Goal: Transaction & Acquisition: Book appointment/travel/reservation

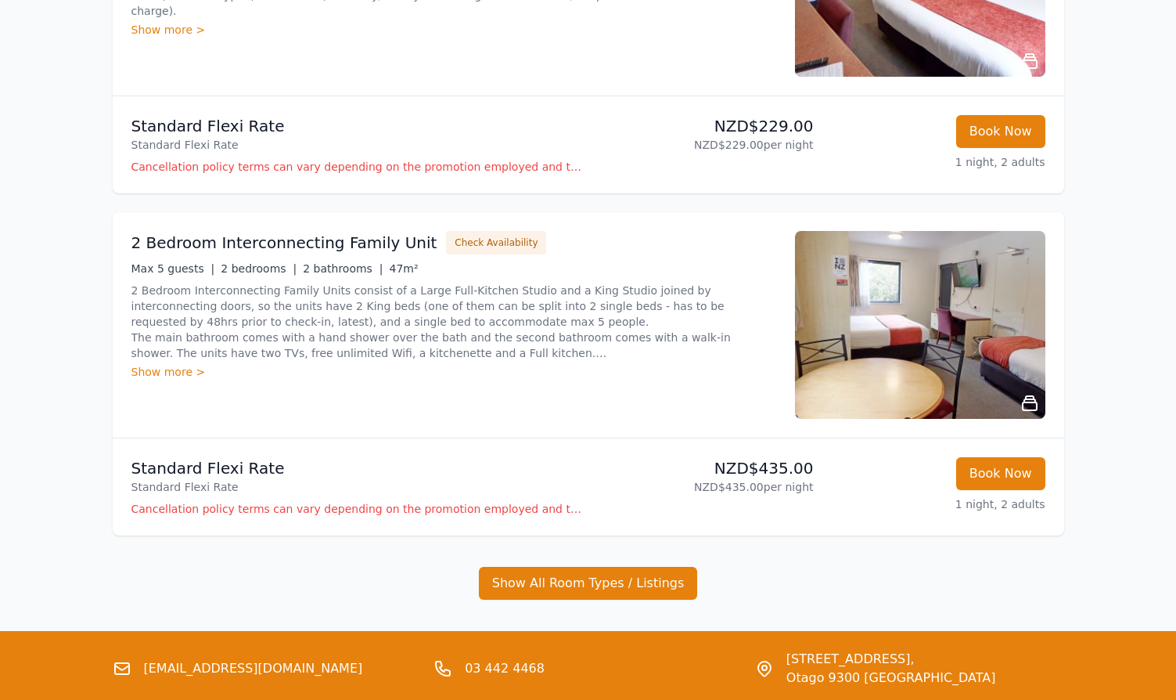
scroll to position [1174, 0]
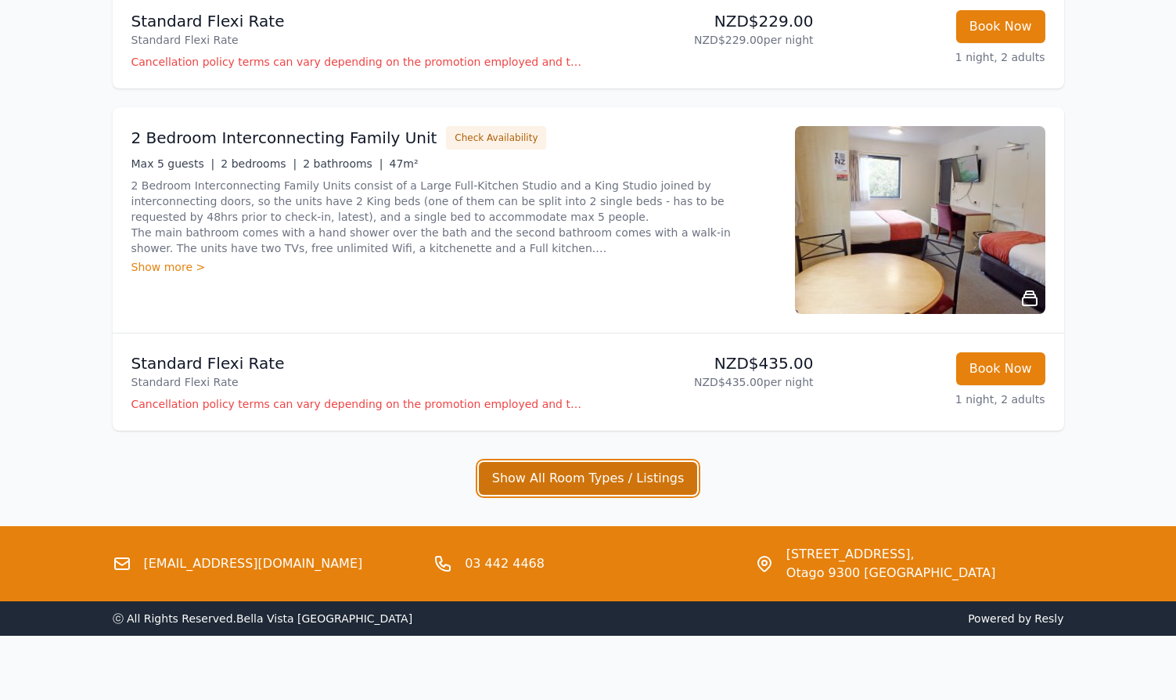
click at [543, 478] on button "Show All Room Types / Listings" at bounding box center [588, 478] width 219 height 33
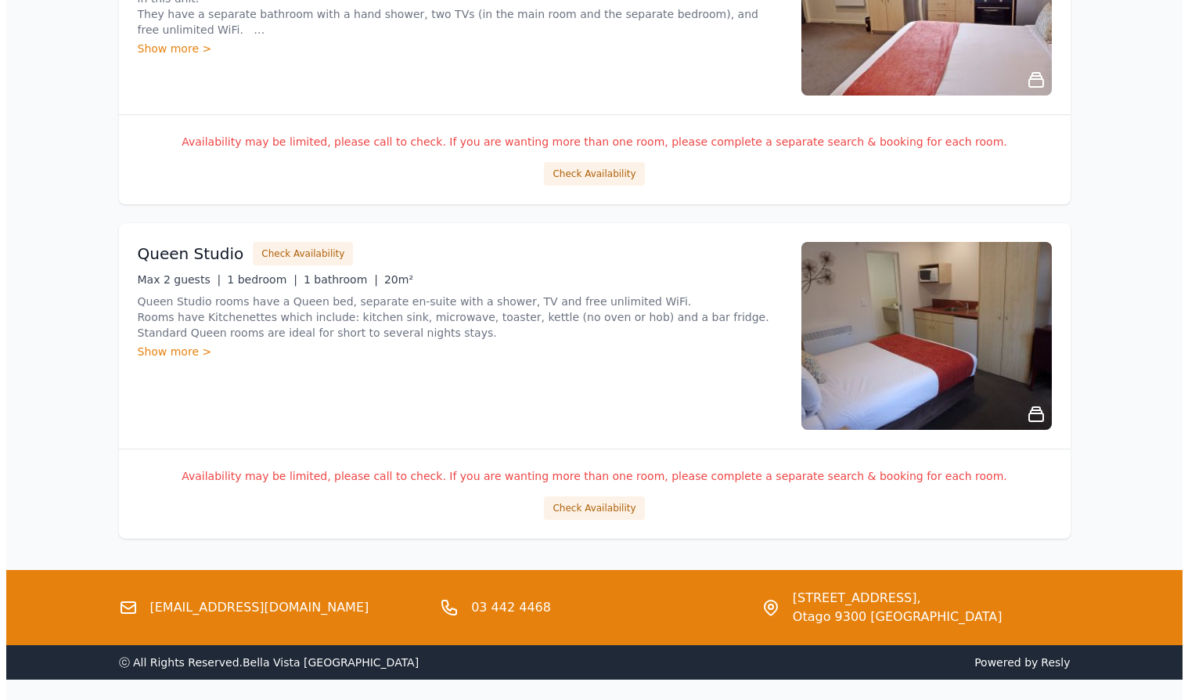
scroll to position [2739, 0]
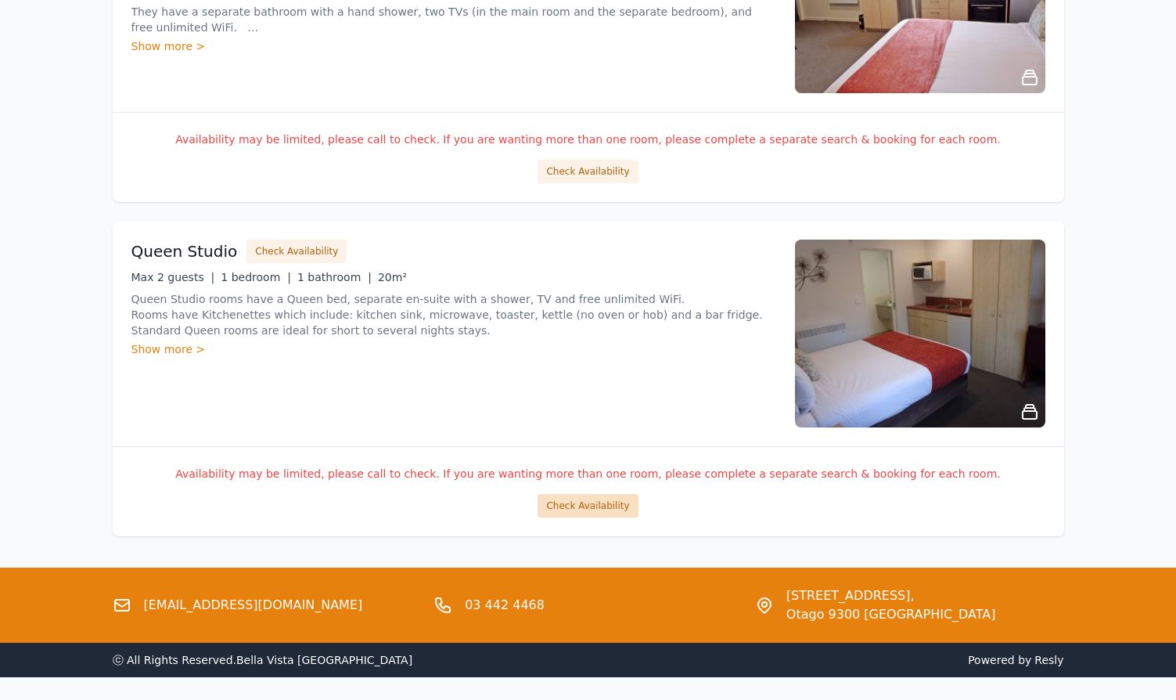
click at [588, 506] on button "Check Availability" at bounding box center [588, 505] width 100 height 23
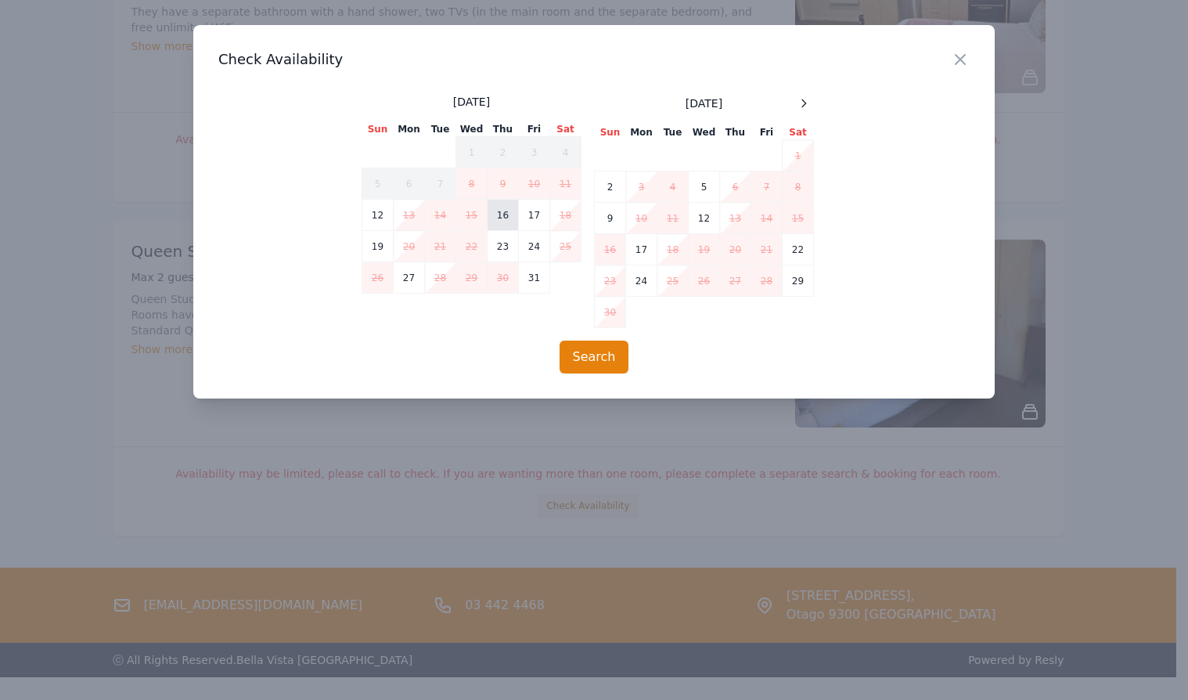
click at [499, 221] on td "16" at bounding box center [502, 215] width 31 height 31
click at [527, 221] on td "17" at bounding box center [534, 215] width 31 height 31
click at [585, 362] on button "Search" at bounding box center [594, 356] width 70 height 33
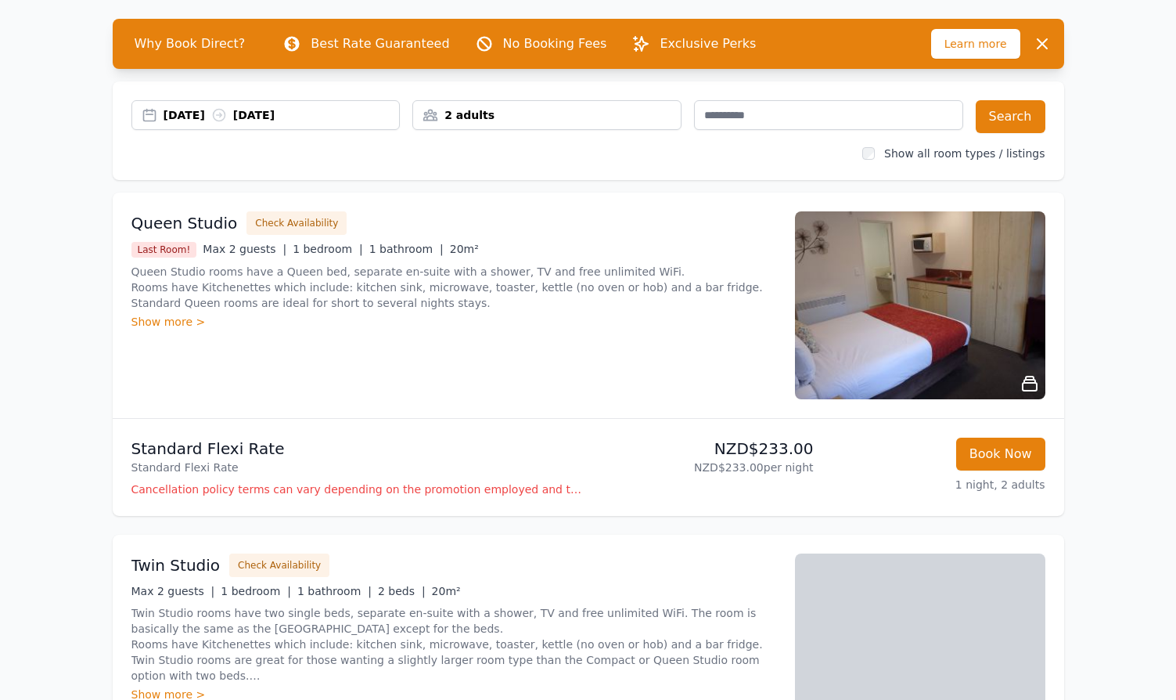
scroll to position [78, 0]
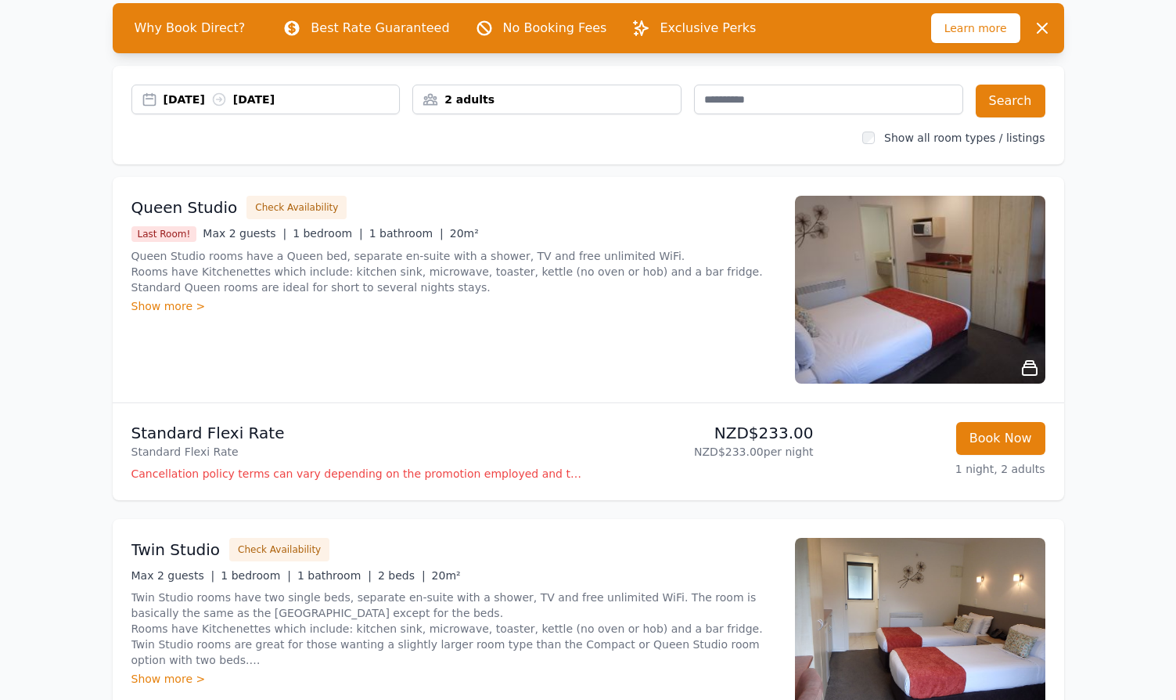
click at [288, 97] on div "[DATE] [DATE]" at bounding box center [282, 100] width 236 height 16
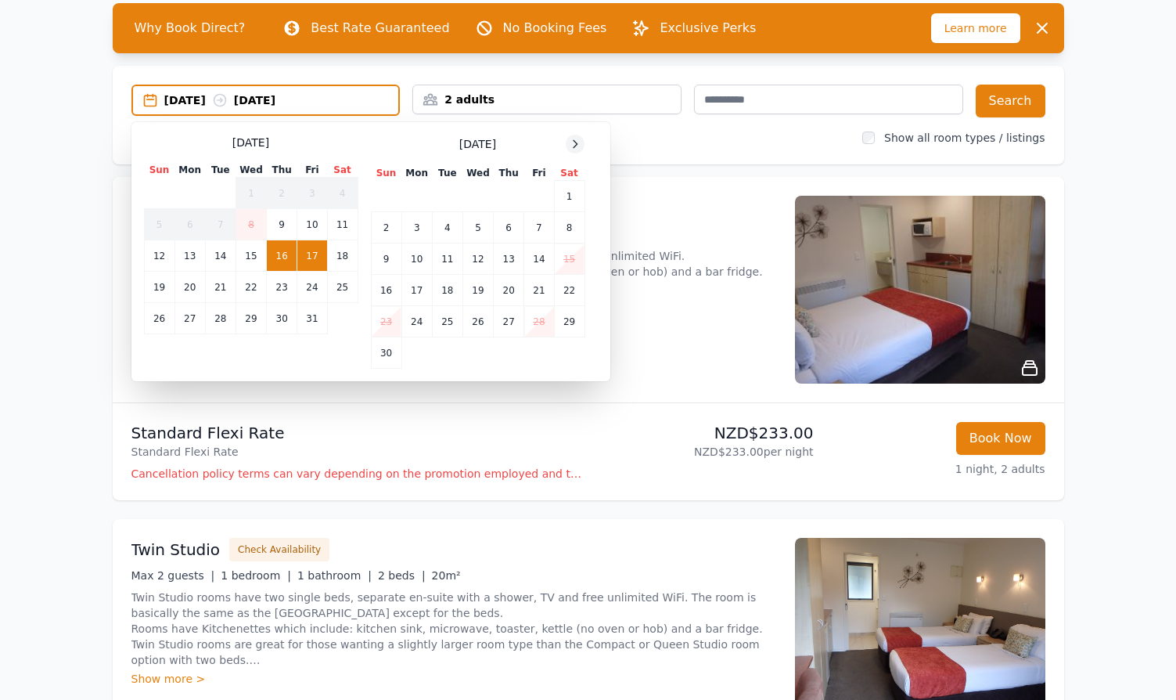
click at [571, 141] on icon at bounding box center [575, 144] width 13 height 13
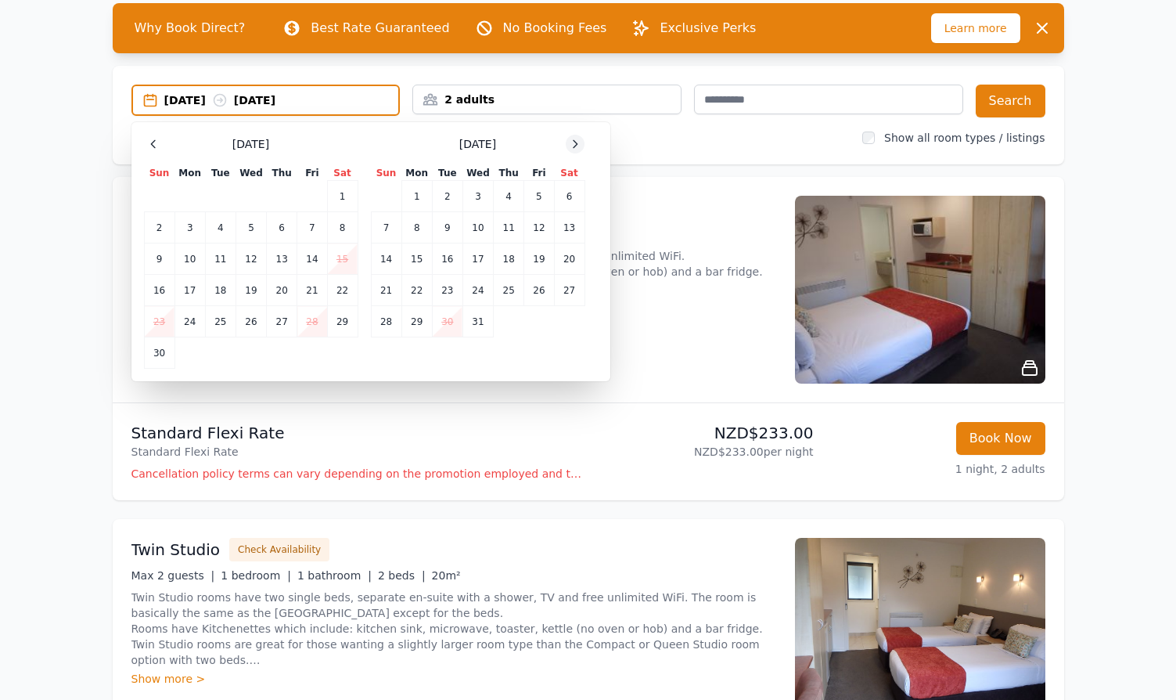
click at [571, 140] on icon at bounding box center [575, 144] width 13 height 13
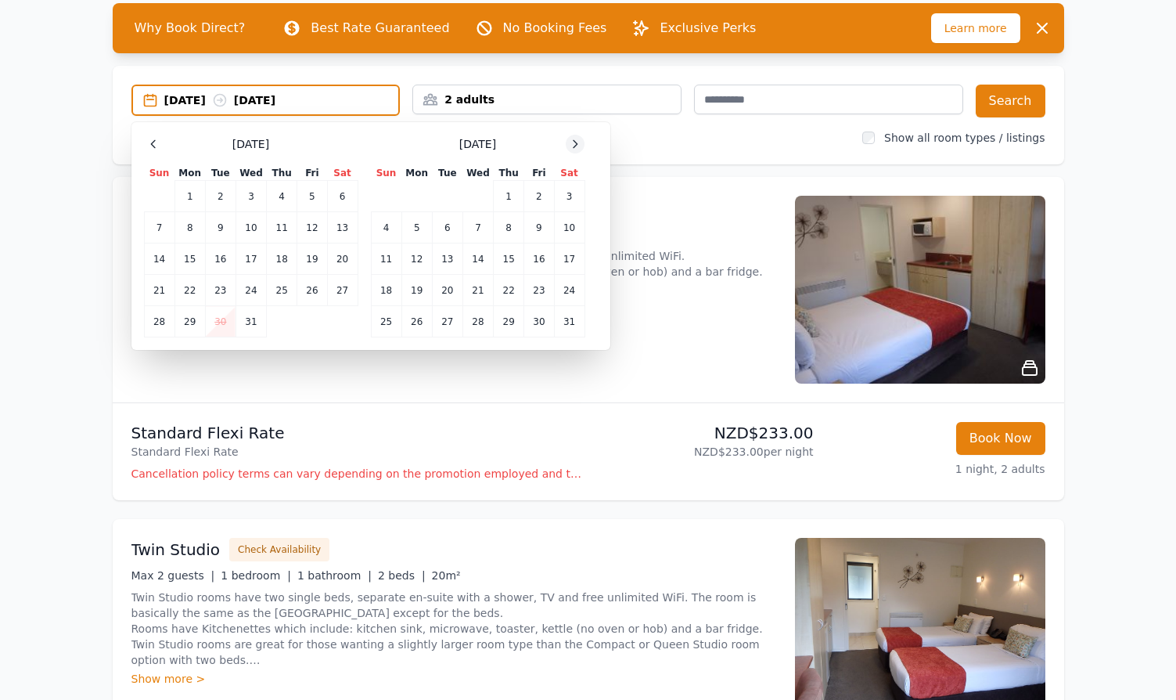
click at [570, 140] on icon at bounding box center [575, 144] width 13 height 13
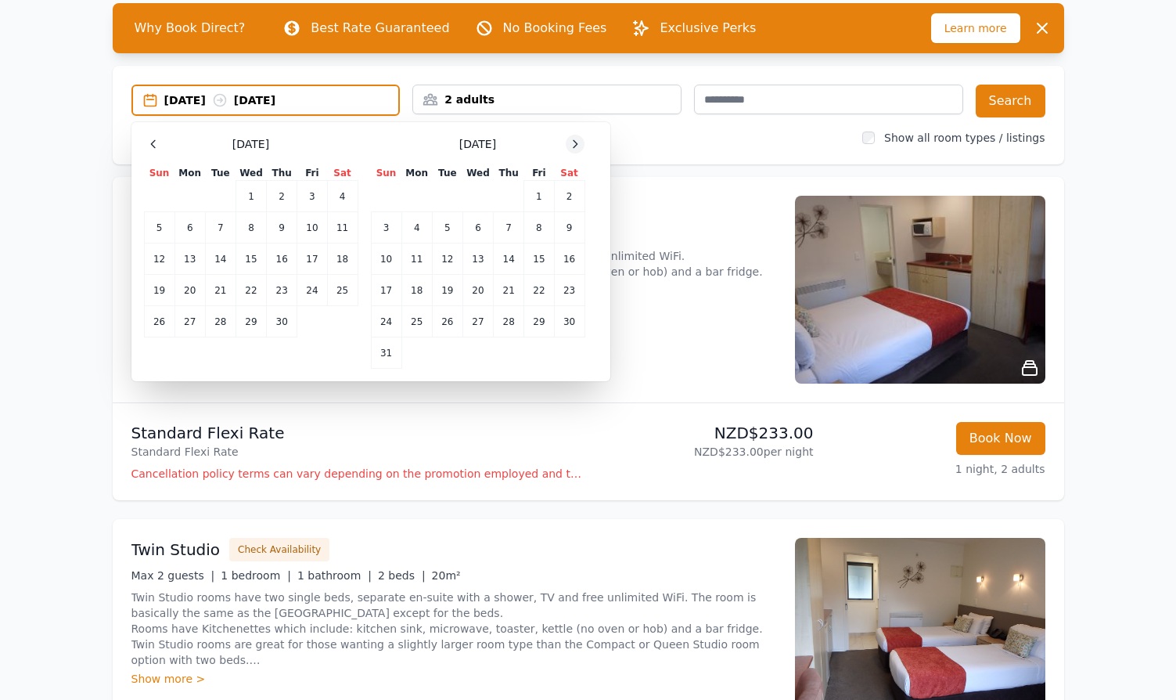
click at [570, 140] on icon at bounding box center [575, 144] width 13 height 13
click at [419, 226] on td "8" at bounding box center [416, 227] width 31 height 31
click at [448, 228] on td "9" at bounding box center [447, 227] width 31 height 31
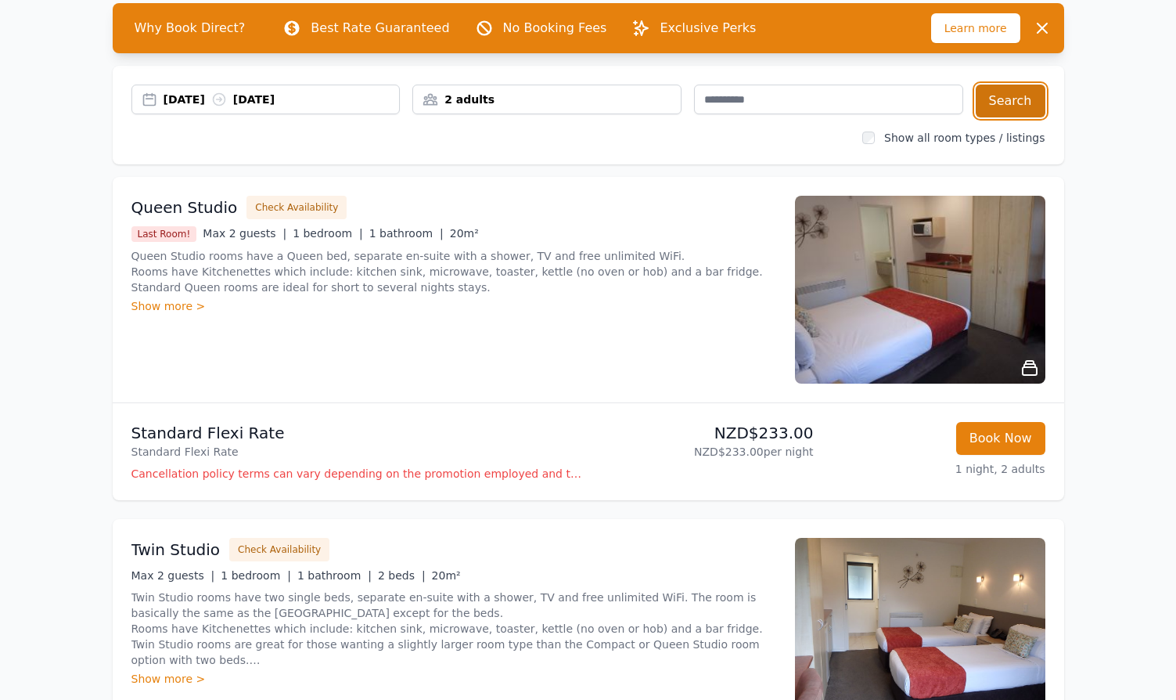
click at [998, 102] on button "Search" at bounding box center [1011, 101] width 70 height 33
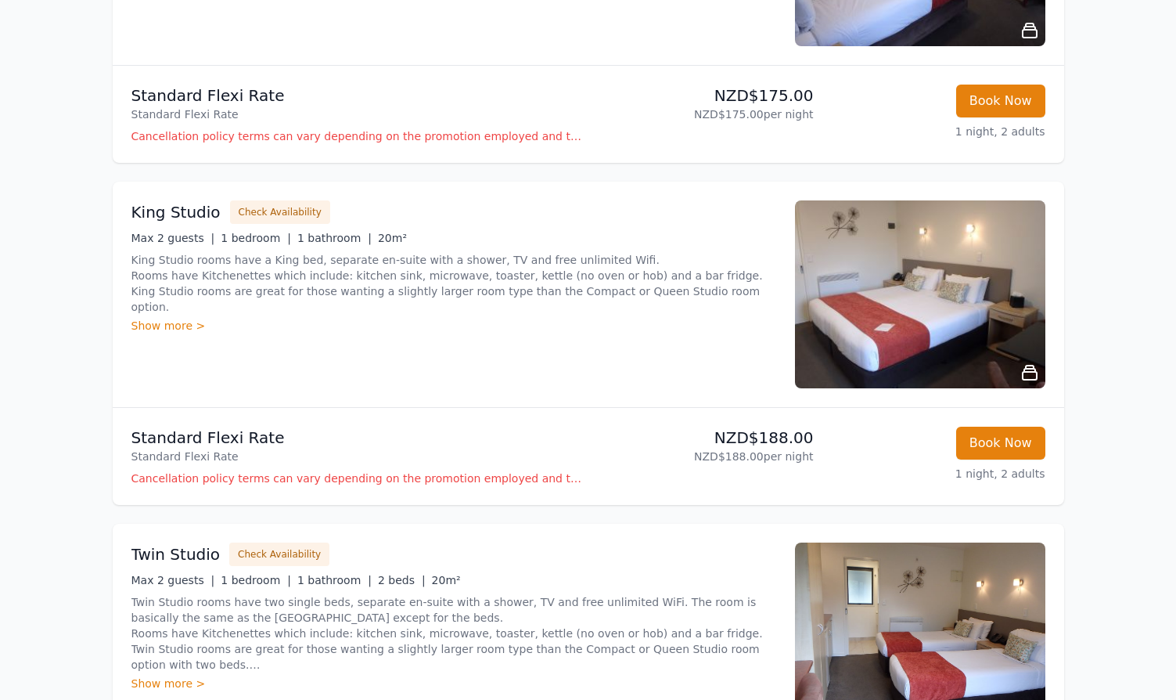
scroll to position [1095, 0]
